Goal: Navigation & Orientation: Find specific page/section

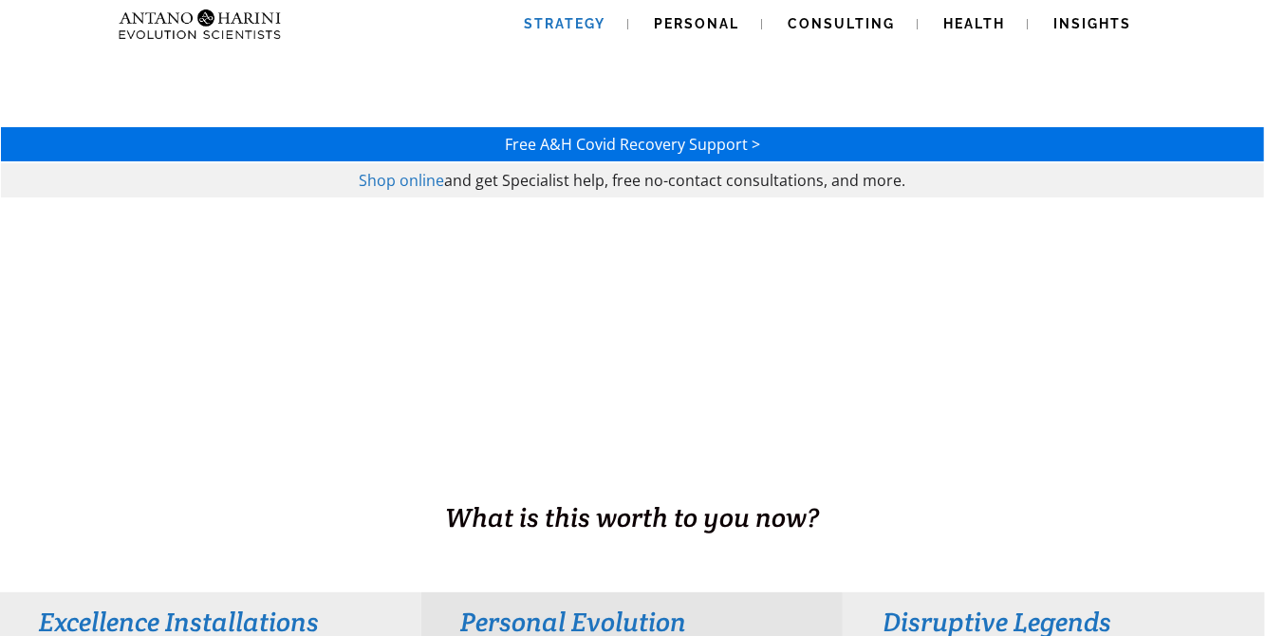
click at [575, 26] on span "Strategy" at bounding box center [566, 23] width 82 height 15
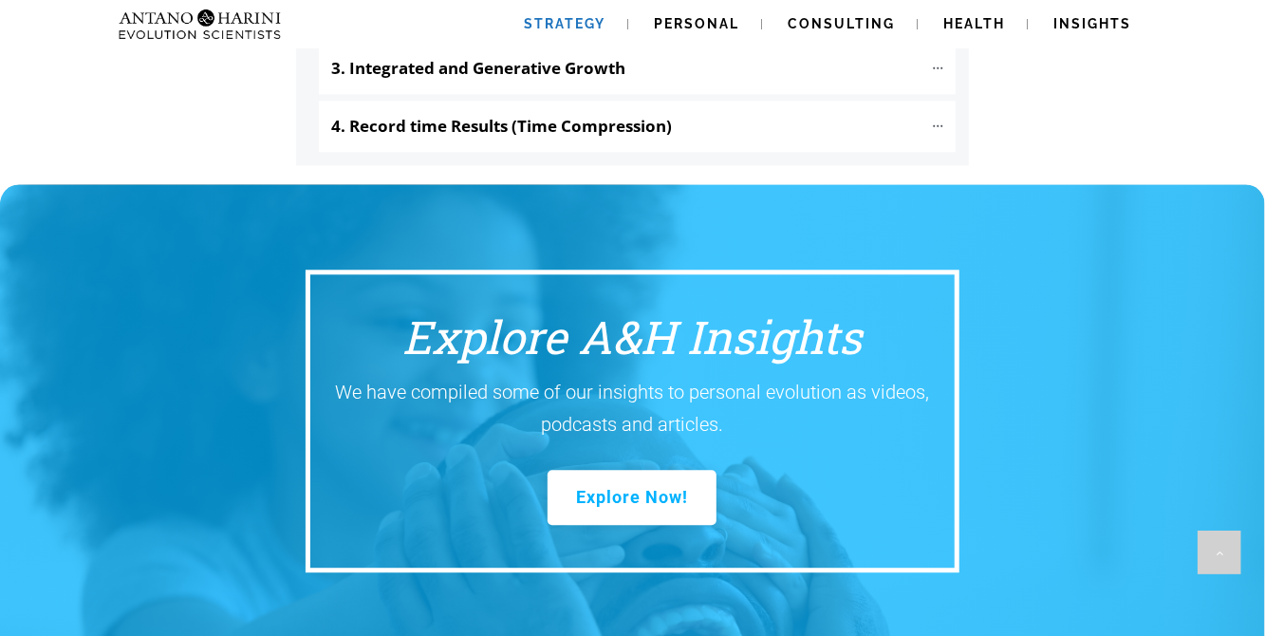
scroll to position [2425, 0]
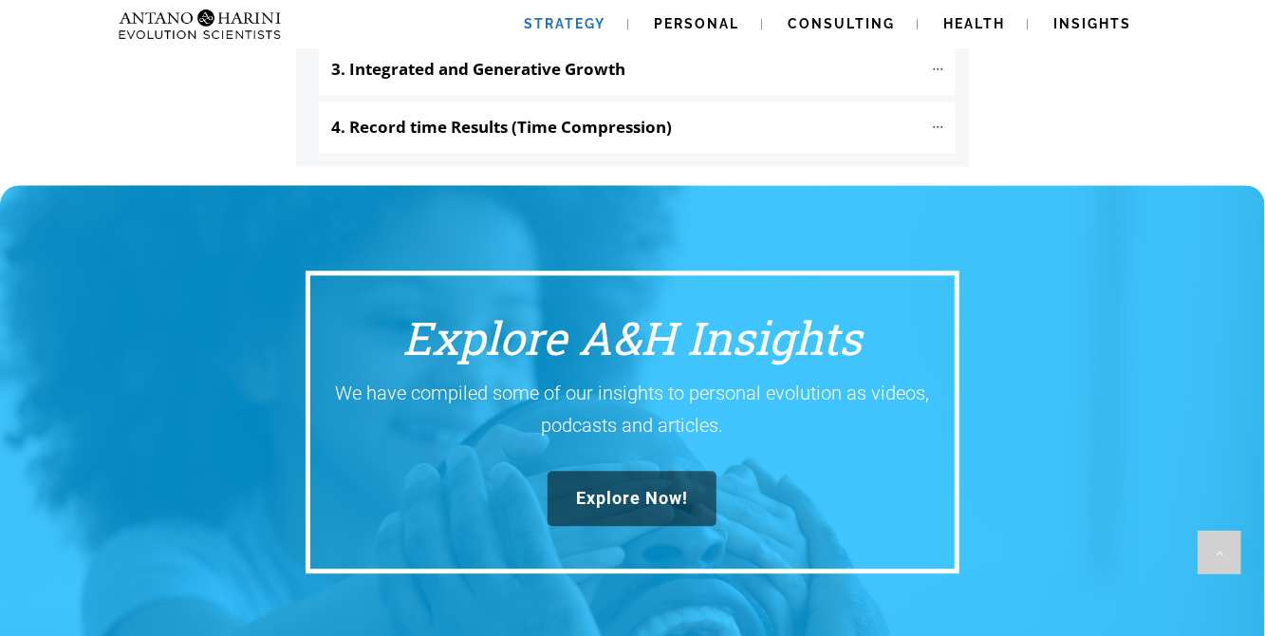
click at [600, 471] on link "Explore Now!" at bounding box center [632, 498] width 169 height 55
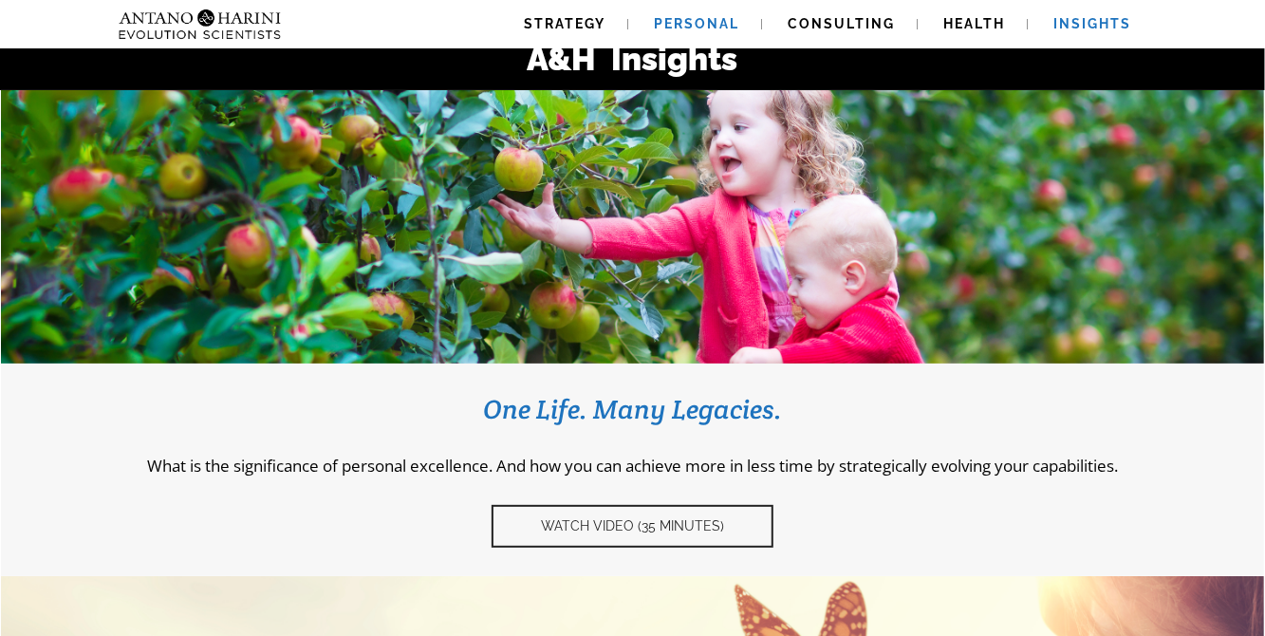
scroll to position [172, 0]
click at [680, 20] on span "Personal" at bounding box center [697, 23] width 85 height 15
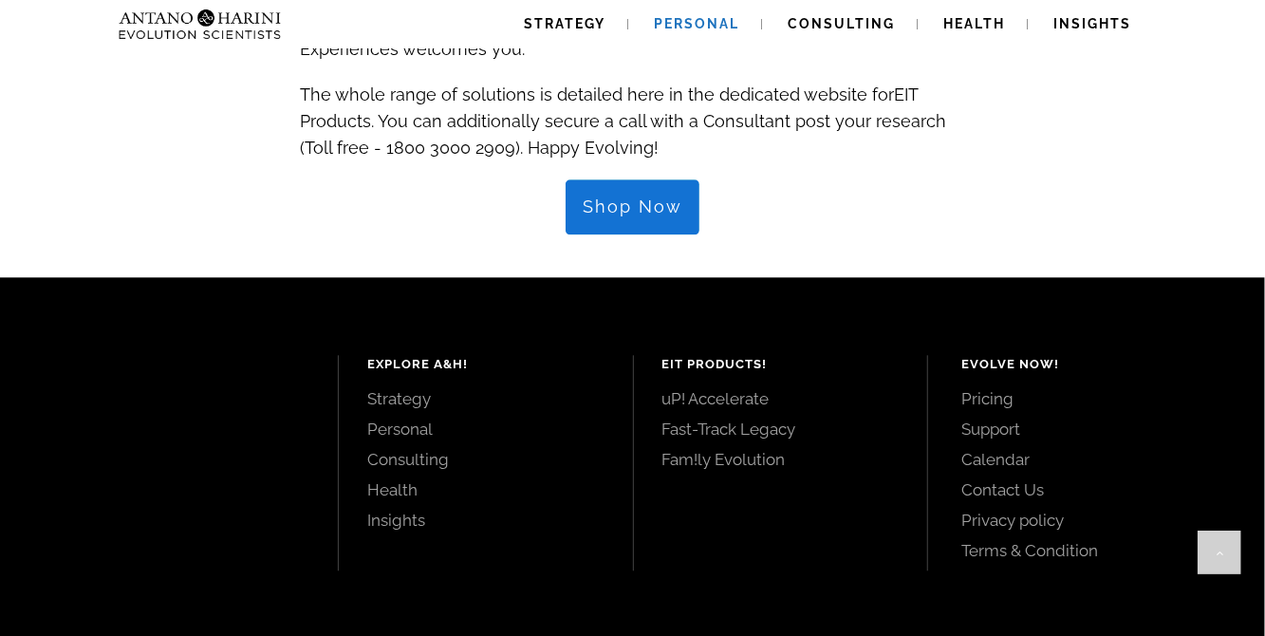
scroll to position [2331, 0]
